Goal: Find specific page/section: Find specific page/section

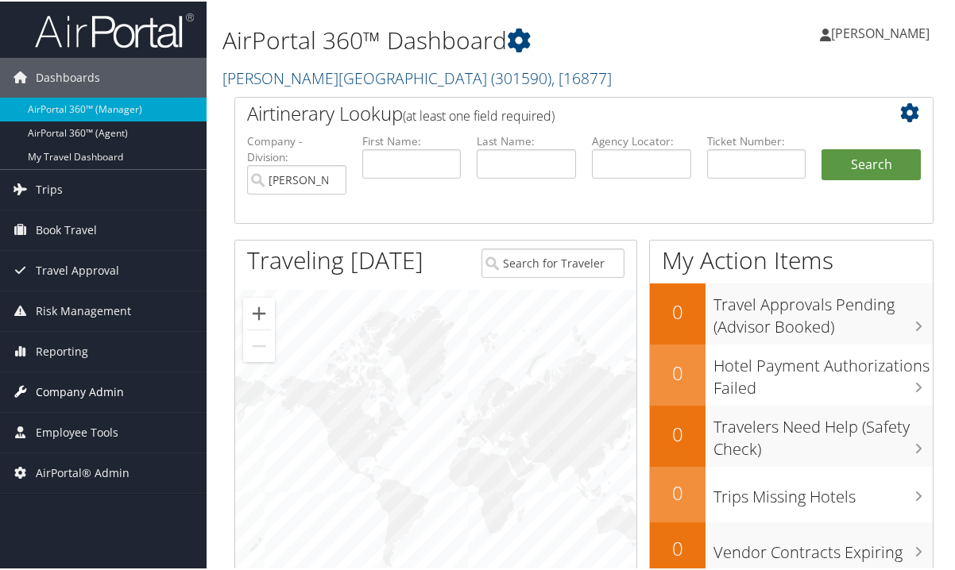
click at [58, 389] on span "Company Admin" at bounding box center [80, 391] width 88 height 40
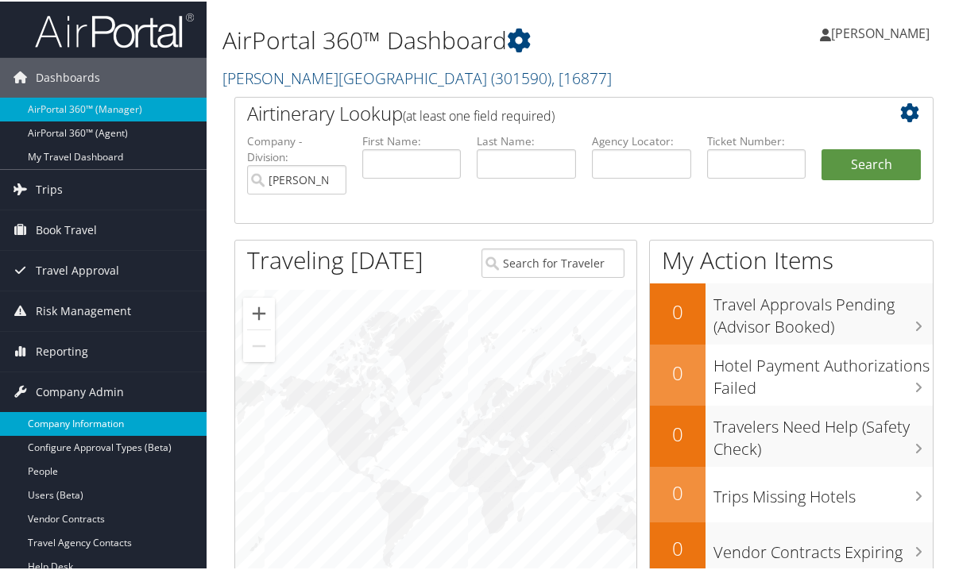
click at [87, 418] on link "Company Information" at bounding box center [103, 423] width 206 height 24
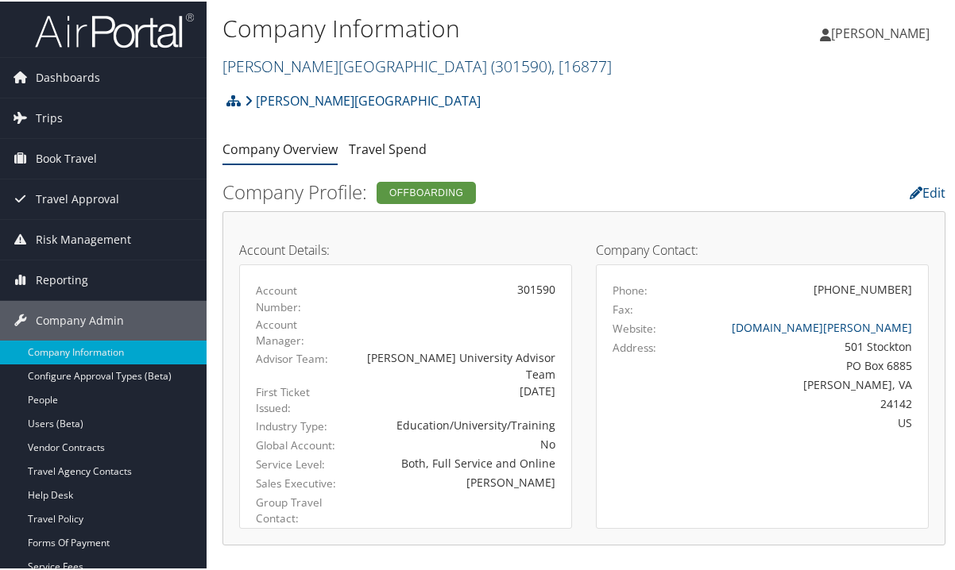
click at [551, 68] on span ", [ 16877 ]" at bounding box center [581, 64] width 60 height 21
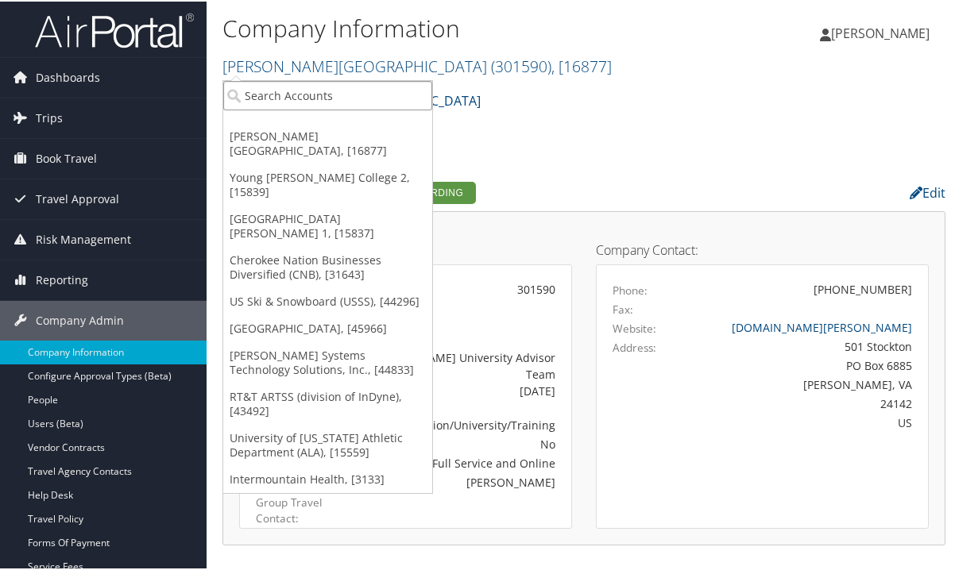
click at [325, 95] on input "search" at bounding box center [327, 93] width 209 height 29
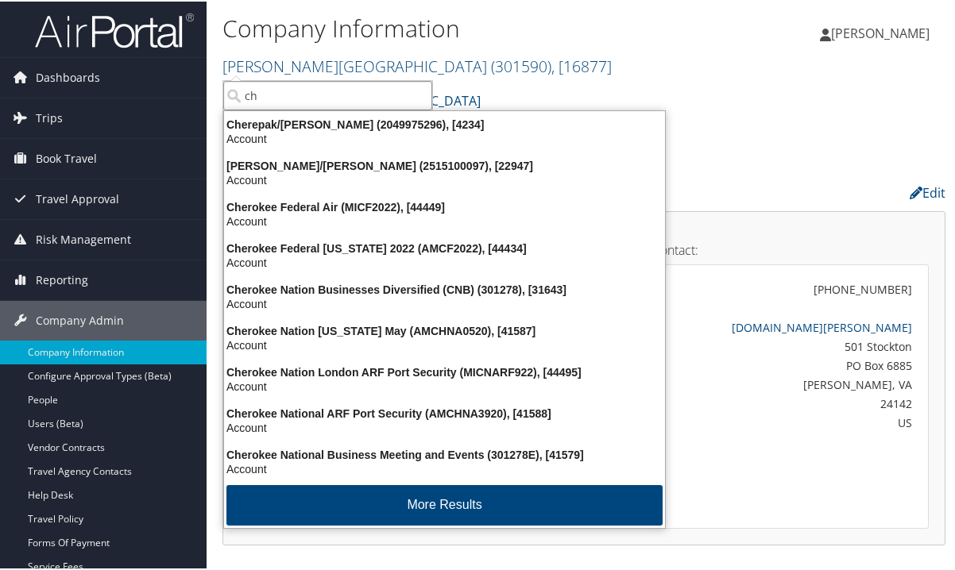
type input "c"
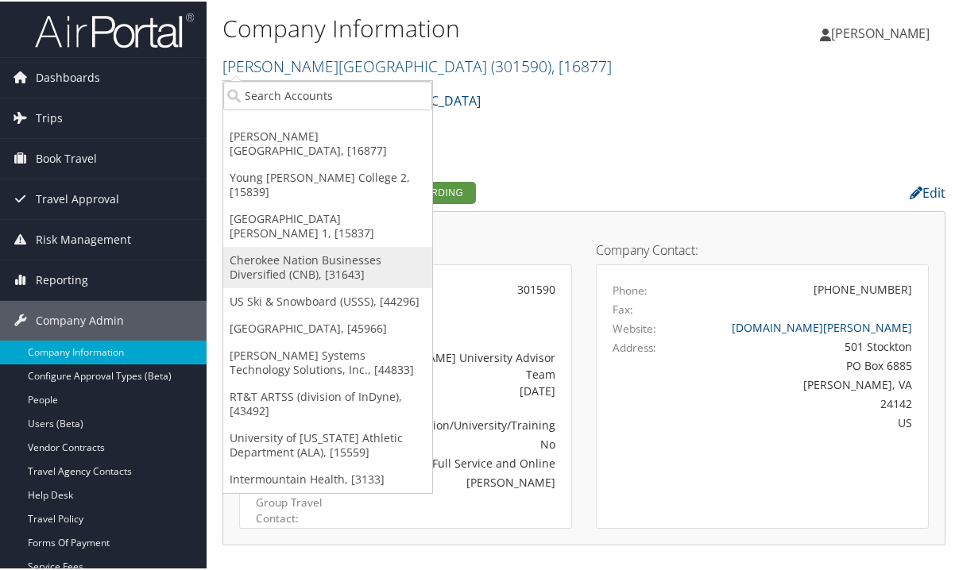
click at [322, 245] on link "Cherokee Nation Businesses Diversified (CNB), [31643]" at bounding box center [327, 265] width 209 height 41
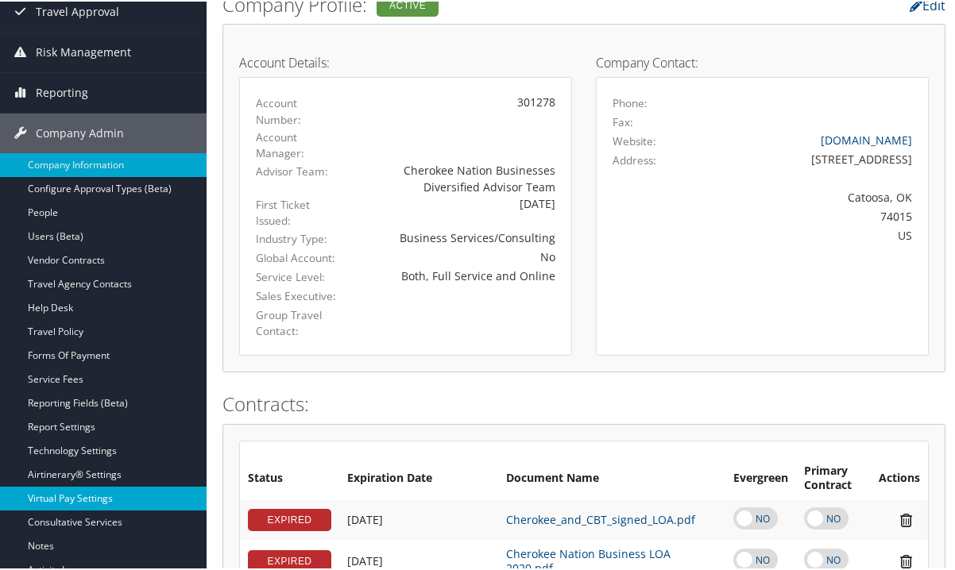
scroll to position [159, 0]
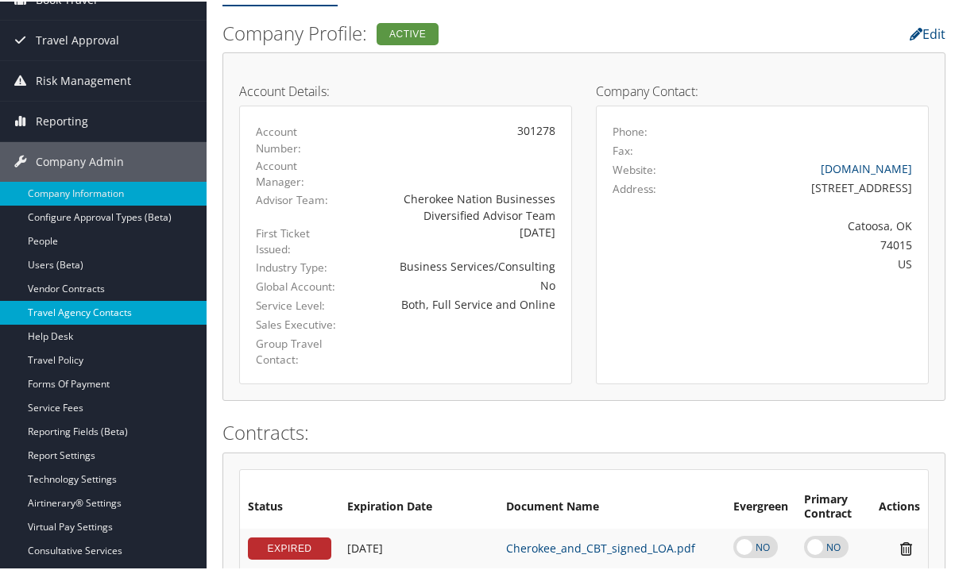
click at [82, 302] on link "Travel Agency Contacts" at bounding box center [103, 311] width 206 height 24
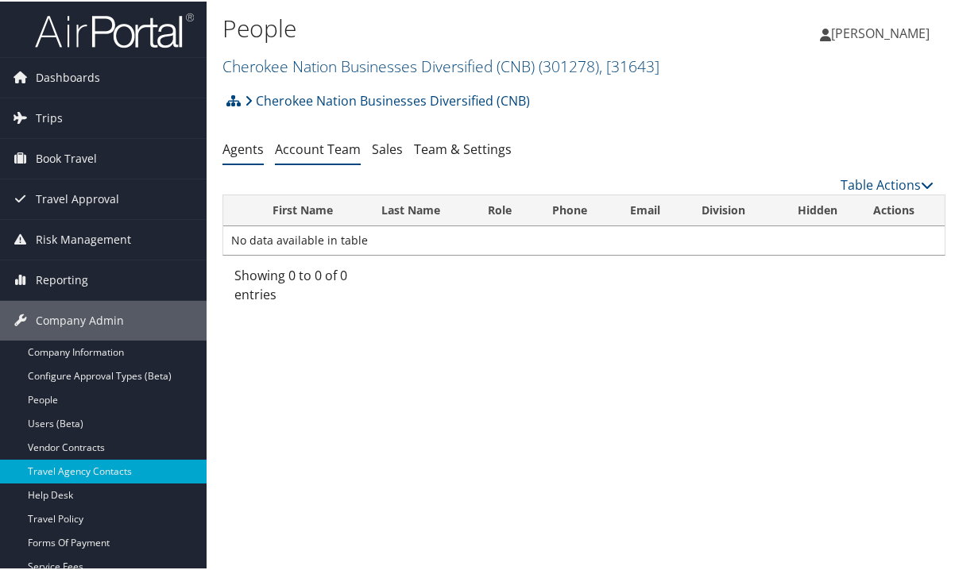
click at [314, 148] on link "Account Team" at bounding box center [318, 147] width 86 height 17
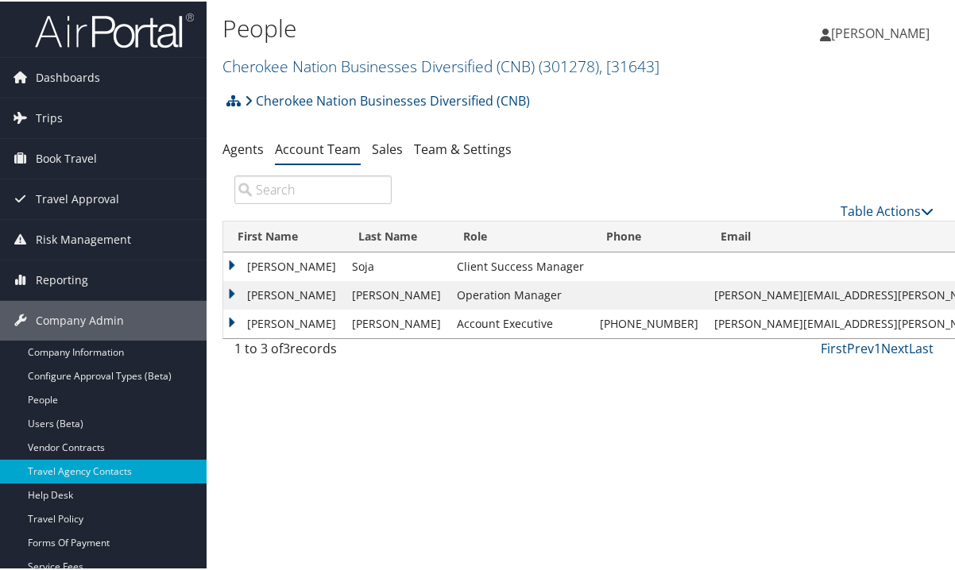
click at [342, 459] on div "People Cherokee Nation Businesses Diversified (CNB) ( 301278 ) , [ 31643 ] Radf…" at bounding box center [583, 285] width 754 height 570
drag, startPoint x: 307, startPoint y: 497, endPoint x: 318, endPoint y: 494, distance: 11.6
click at [318, 494] on div "People Cherokee Nation Businesses Diversified (CNB) ( 301278 ) , [ 31643 ] Radf…" at bounding box center [583, 285] width 754 height 570
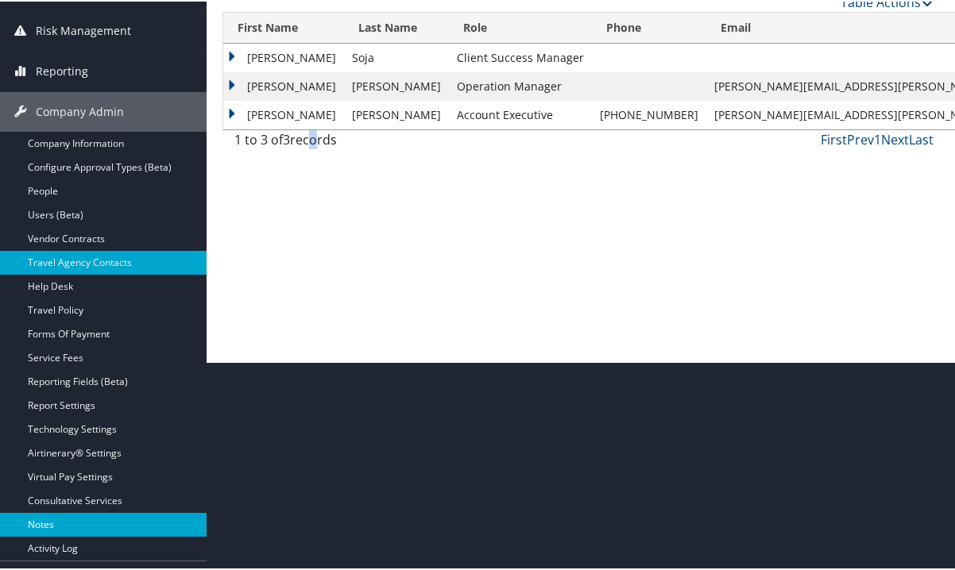
scroll to position [280, 0]
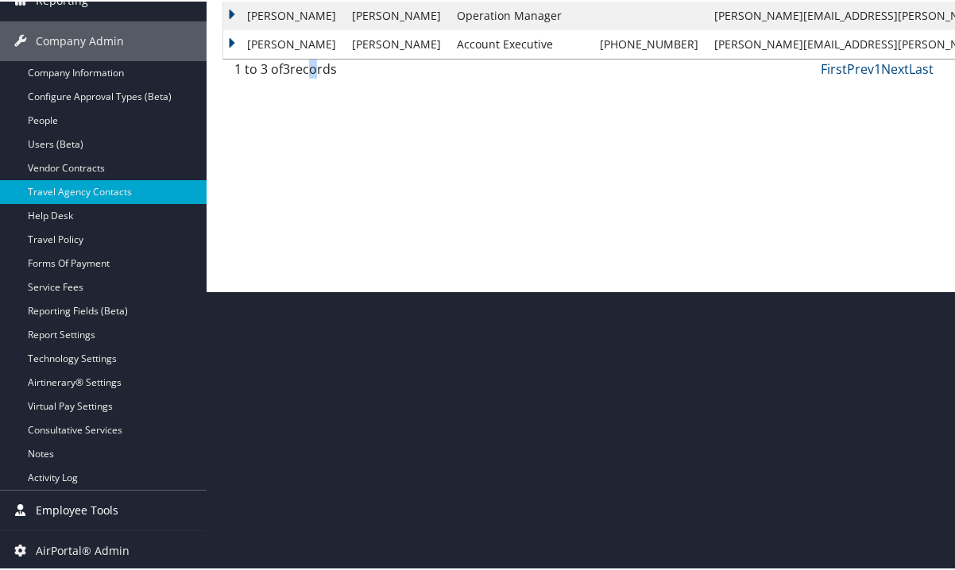
click at [77, 504] on span "Employee Tools" at bounding box center [77, 509] width 83 height 40
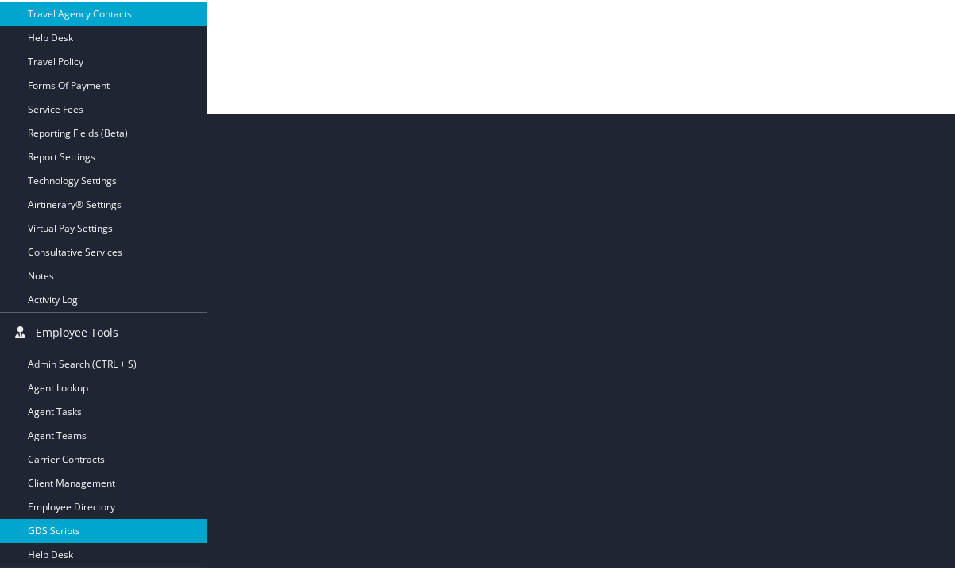
scroll to position [494, 0]
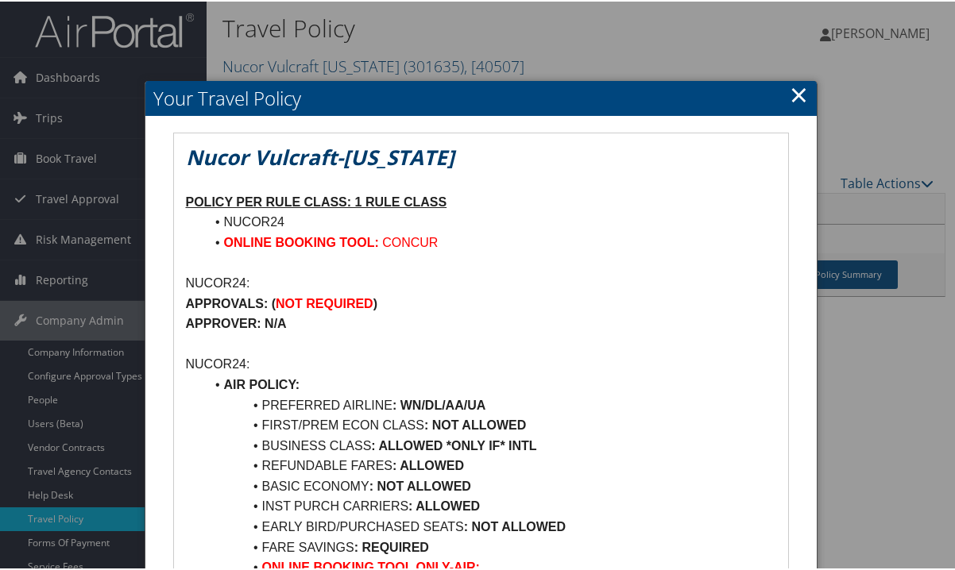
click at [636, 447] on li "BUSINESS CLASS : ALLOWED *ONLY IF* INTL" at bounding box center [490, 444] width 571 height 21
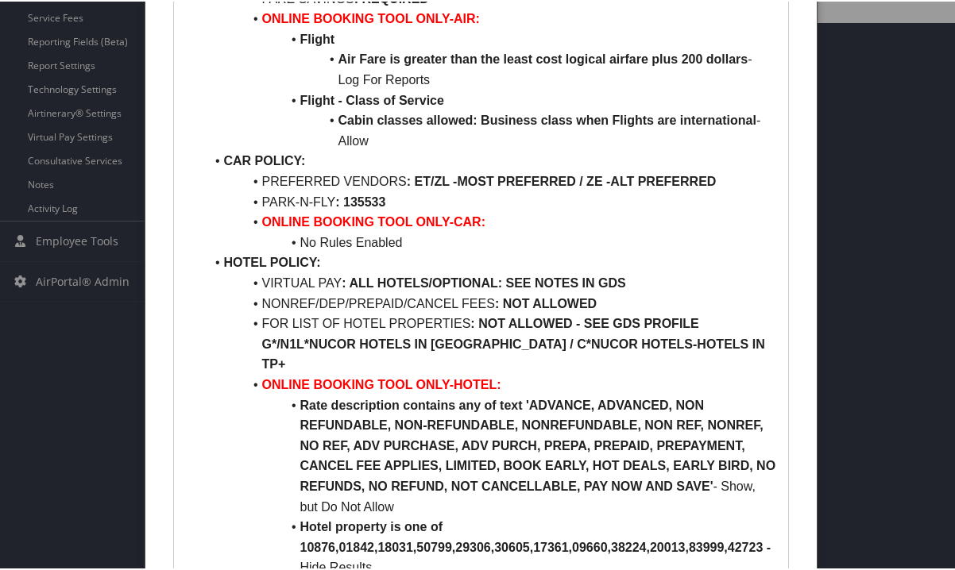
scroll to position [723, 0]
